Goal: Information Seeking & Learning: Learn about a topic

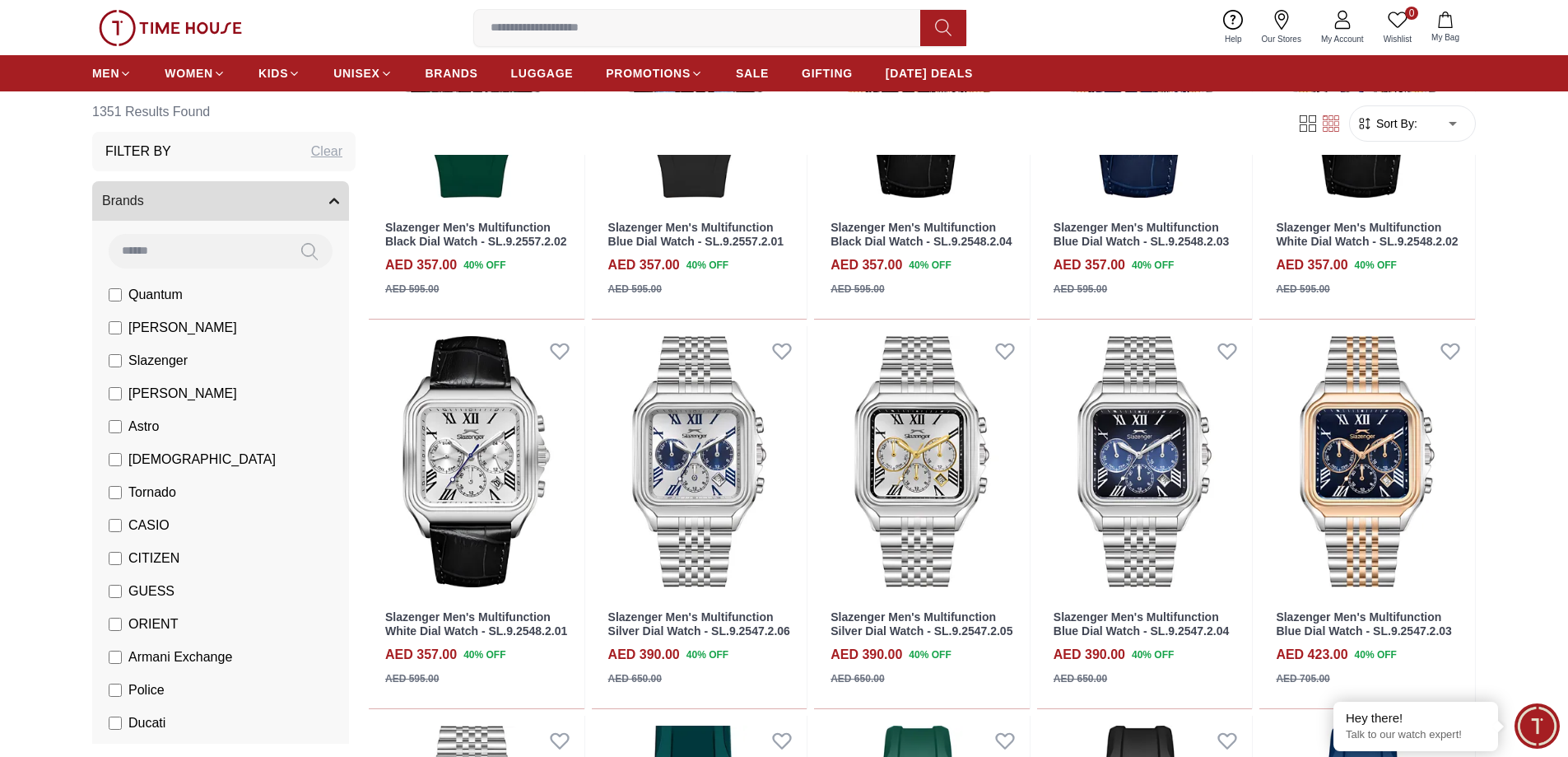
scroll to position [741, 0]
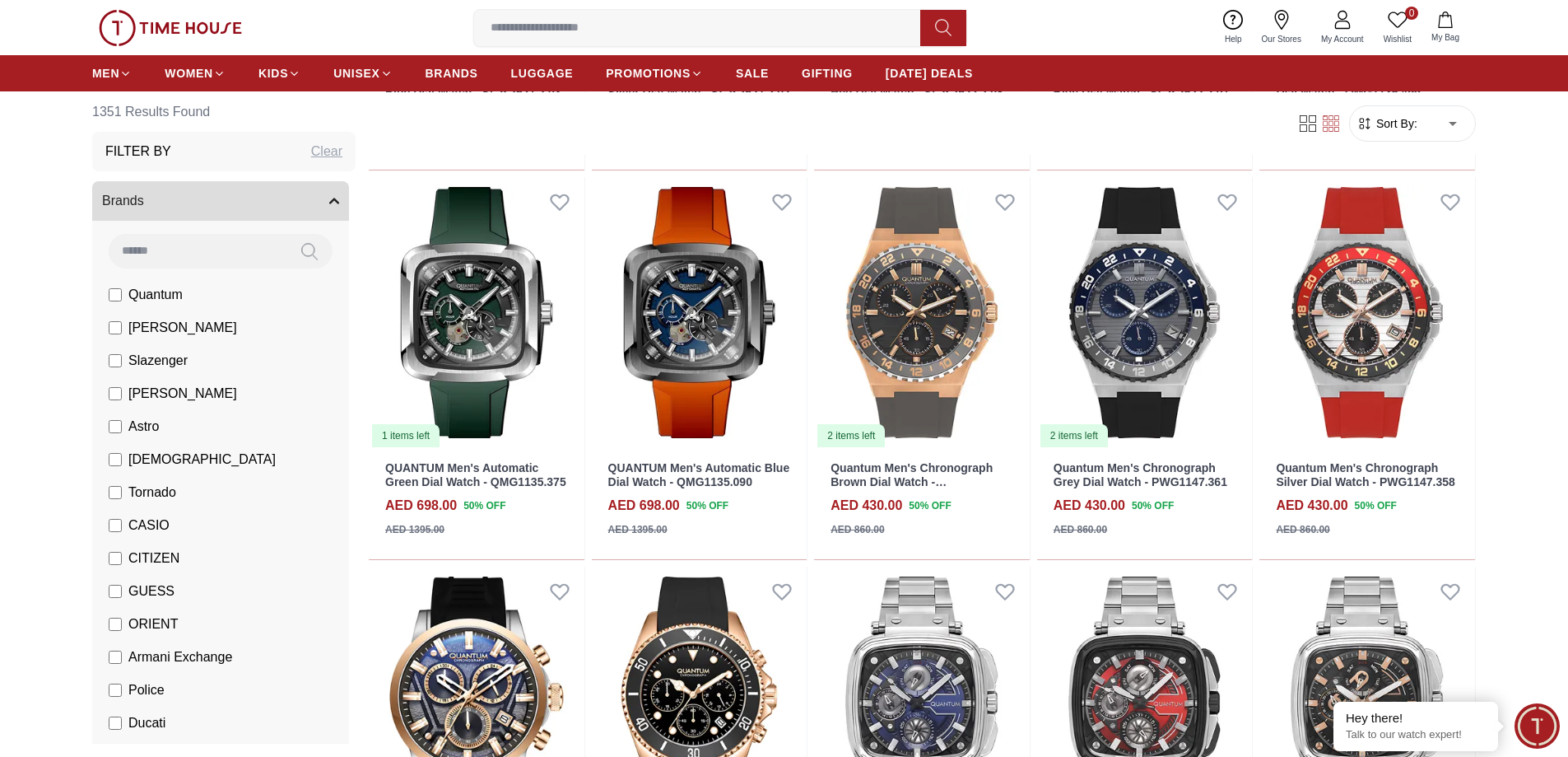
scroll to position [2059, 0]
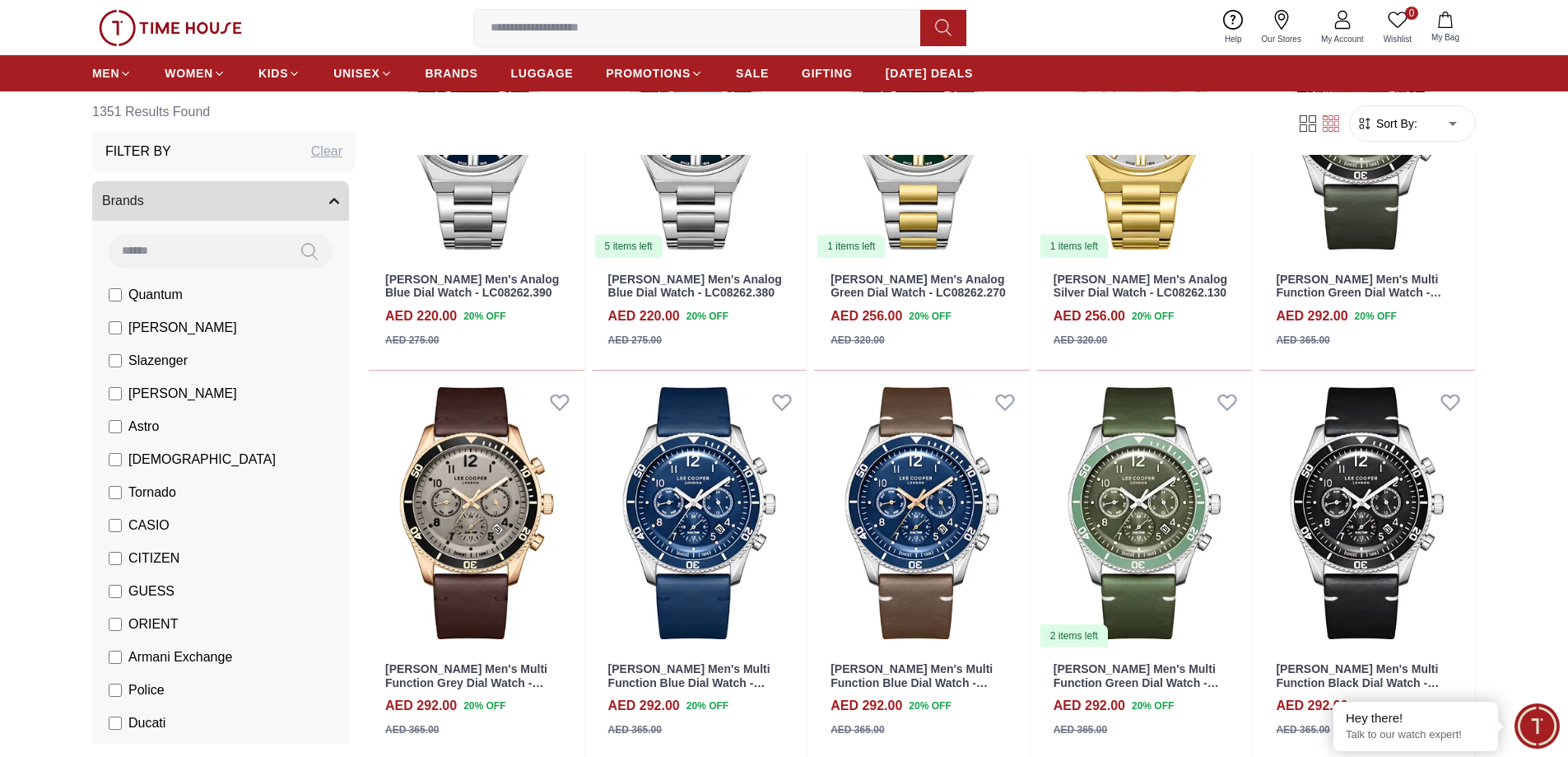
scroll to position [3952, 0]
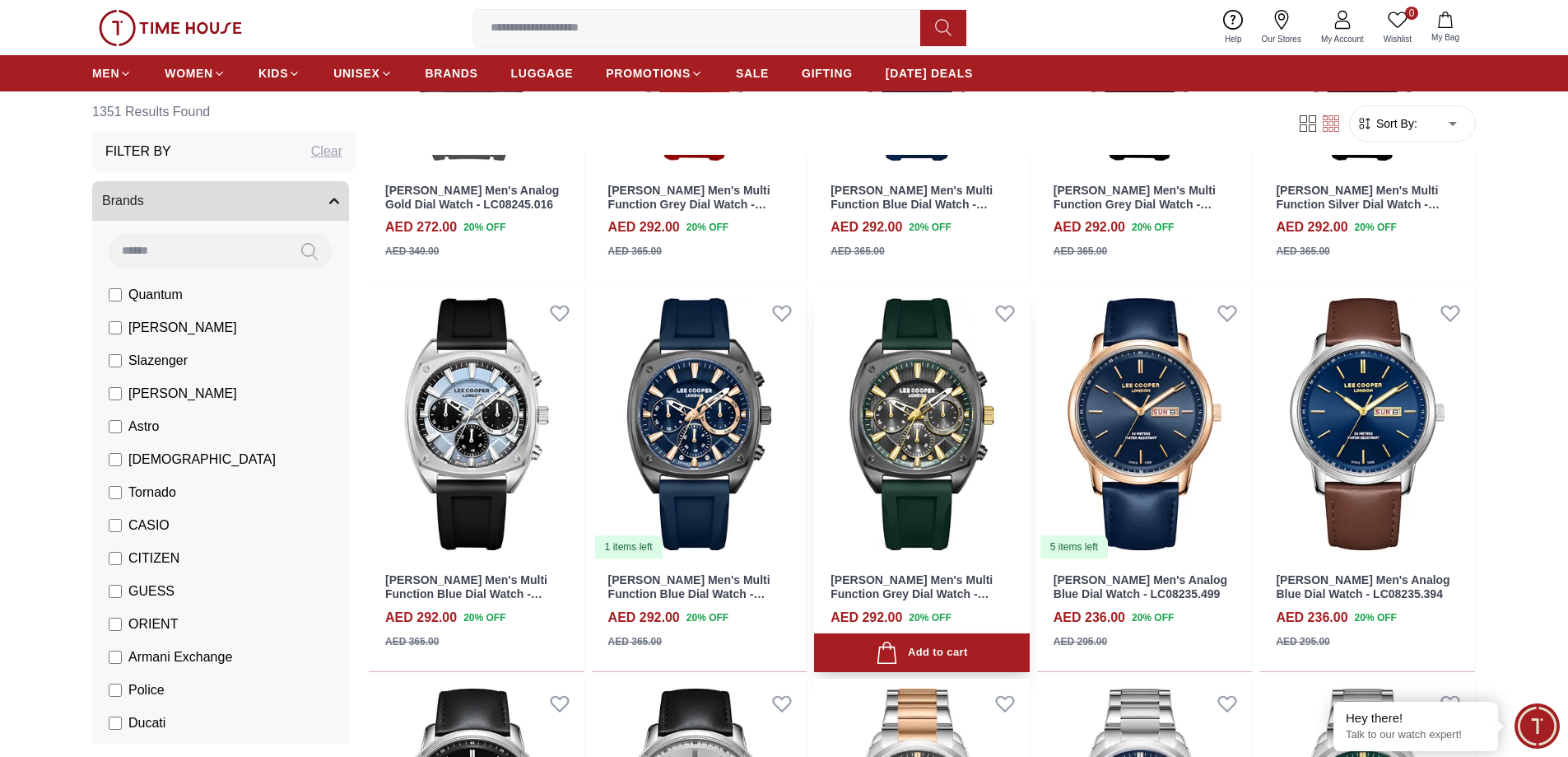
scroll to position [5599, 0]
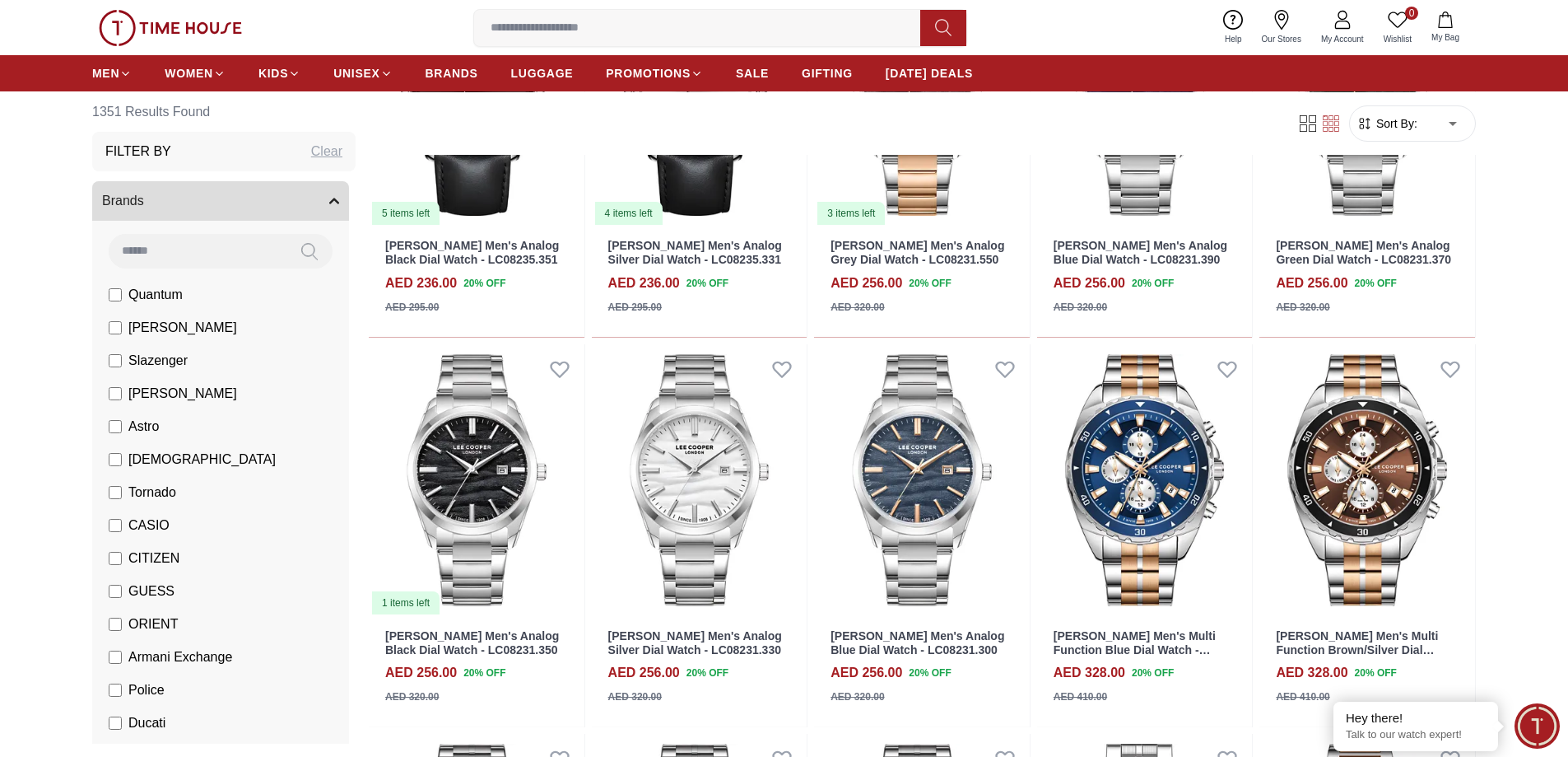
scroll to position [5927, 0]
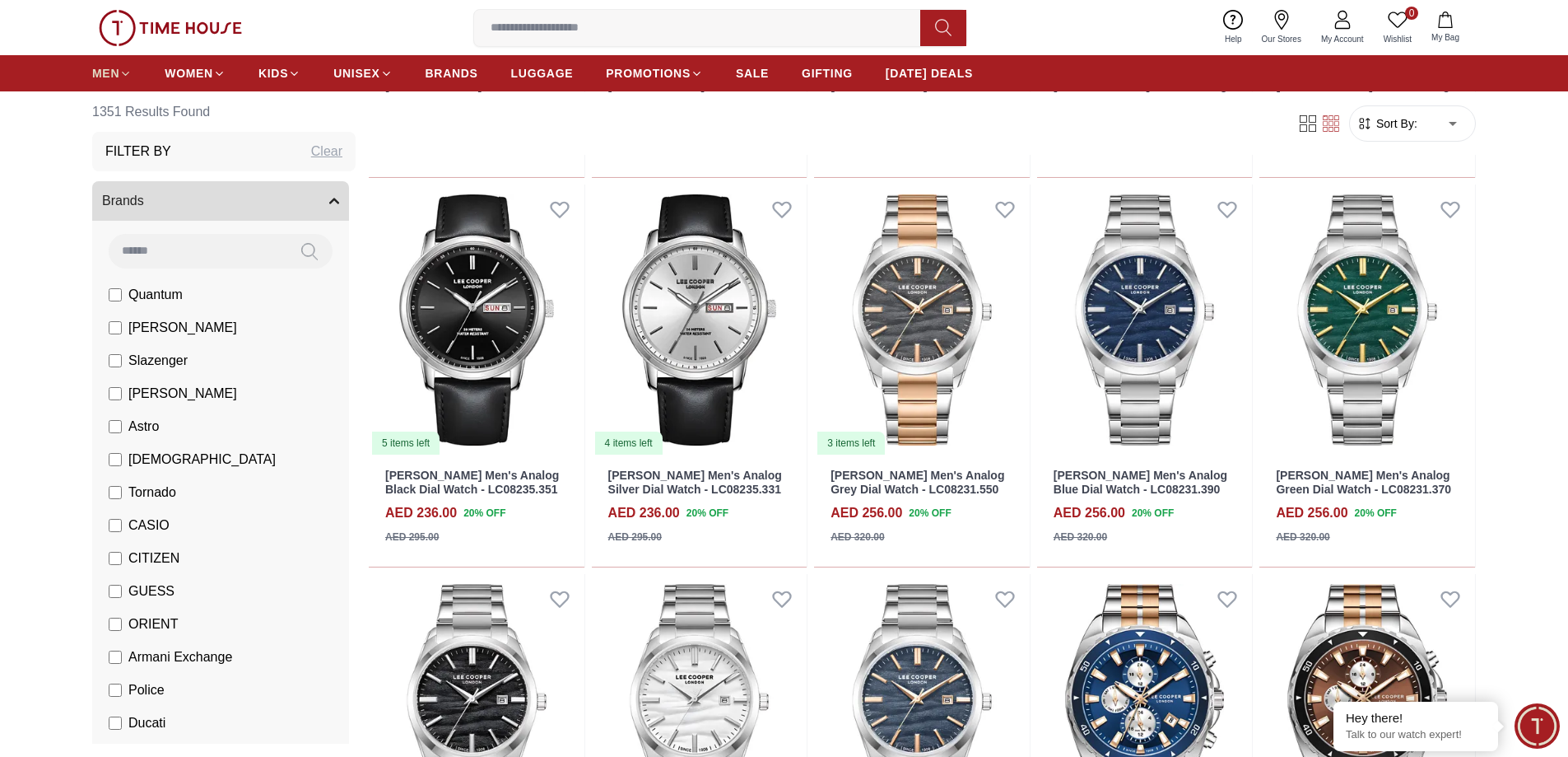
scroll to position [4198, 0]
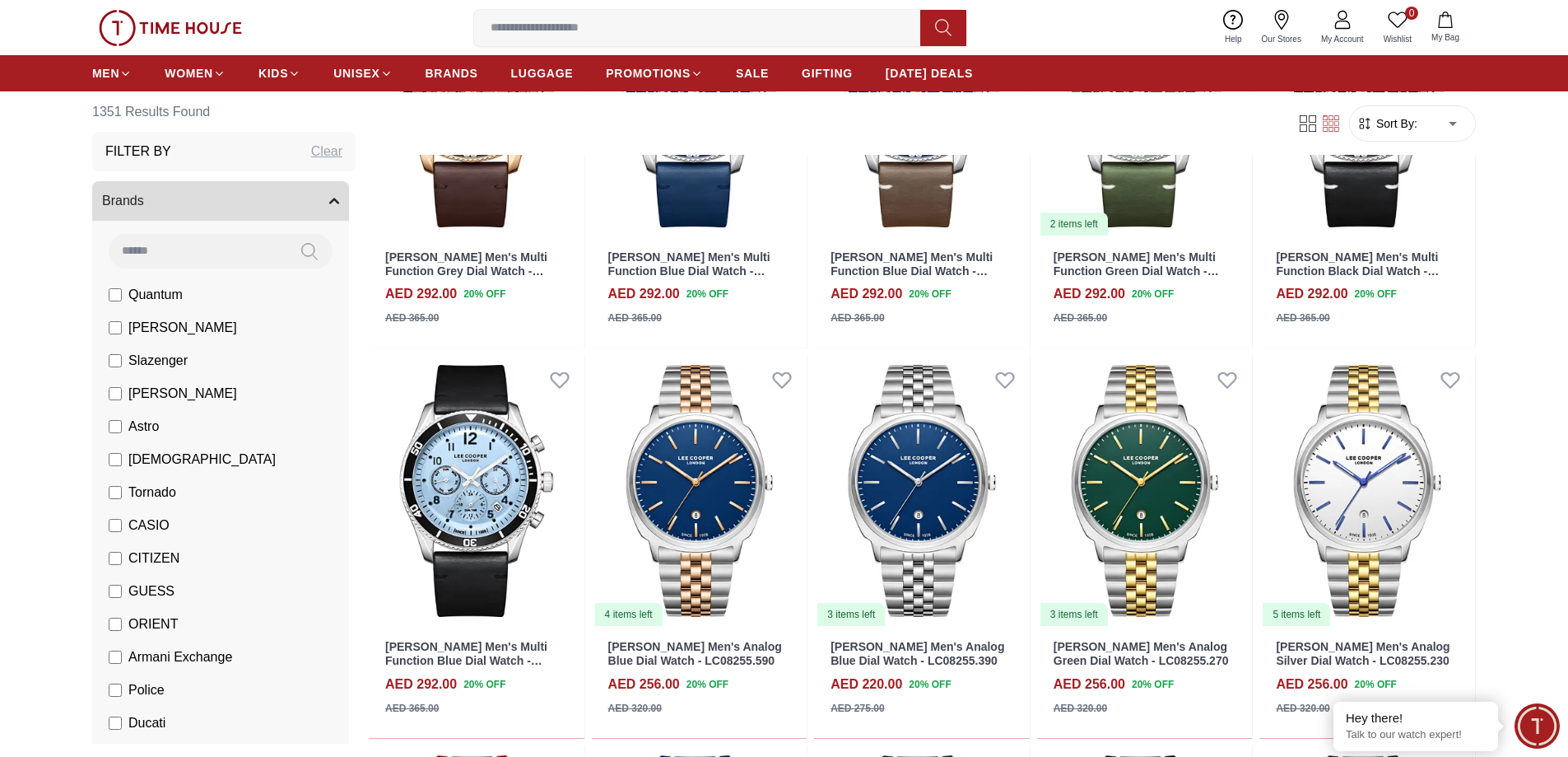
scroll to position [2634, 0]
